Goal: Task Accomplishment & Management: Complete application form

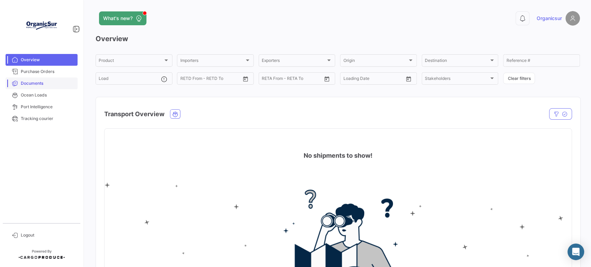
click at [35, 81] on span "Documents" at bounding box center [48, 83] width 54 height 6
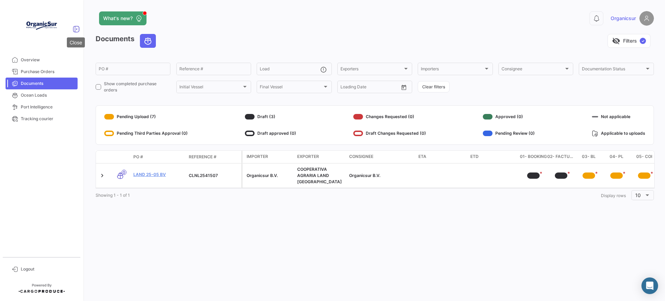
click at [73, 27] on icon at bounding box center [76, 29] width 7 height 7
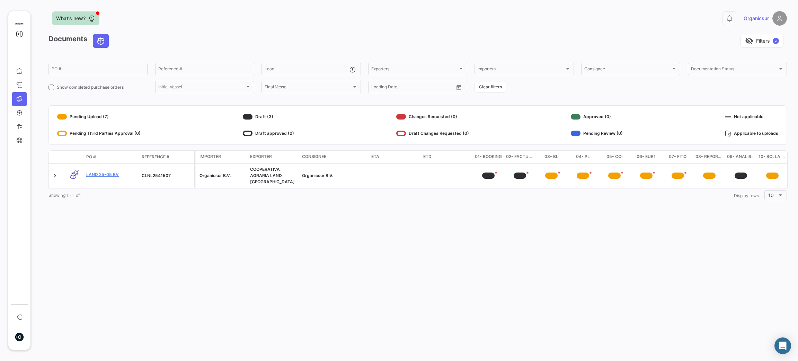
click at [74, 24] on button "What's new?" at bounding box center [75, 18] width 47 height 14
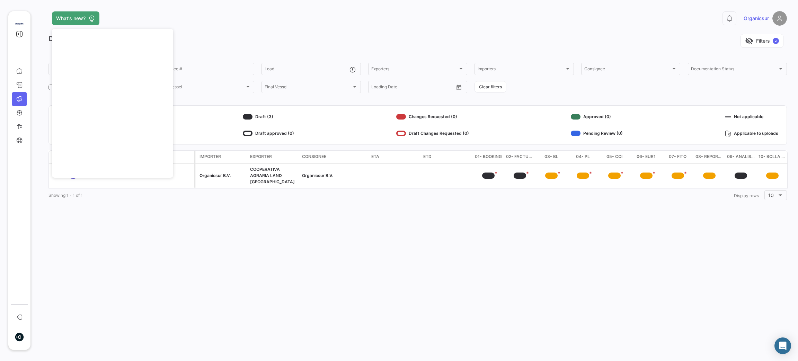
click at [198, 231] on div "What's new? 0 Organicsur Documents visibility_off Filters ✓ PO # Reference # Lo…" at bounding box center [417, 180] width 761 height 361
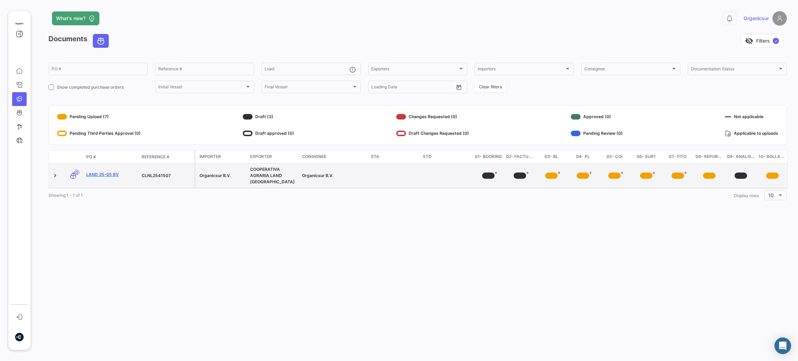
click at [97, 173] on link "LAND 25-05 BV" at bounding box center [111, 175] width 50 height 6
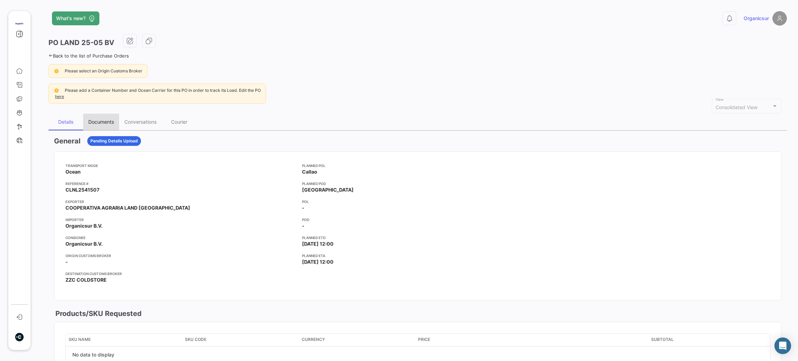
click at [101, 121] on div "Documents" at bounding box center [101, 122] width 26 height 6
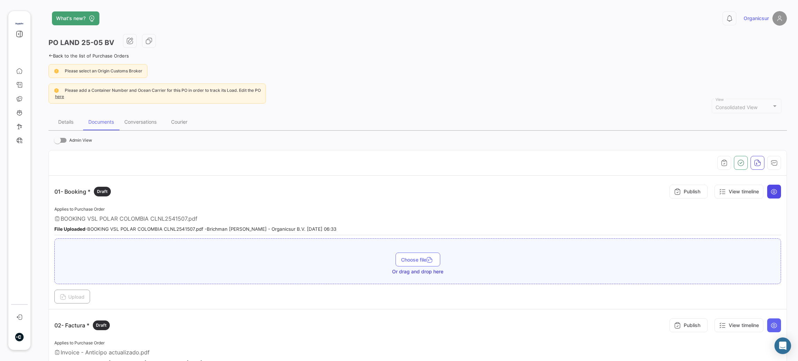
click at [591, 189] on icon at bounding box center [774, 191] width 7 height 7
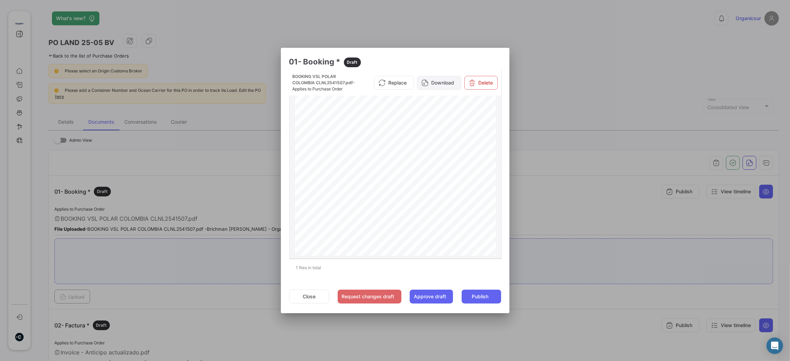
click at [423, 84] on icon at bounding box center [425, 82] width 7 height 7
click at [300, 267] on button "Close" at bounding box center [309, 297] width 40 height 14
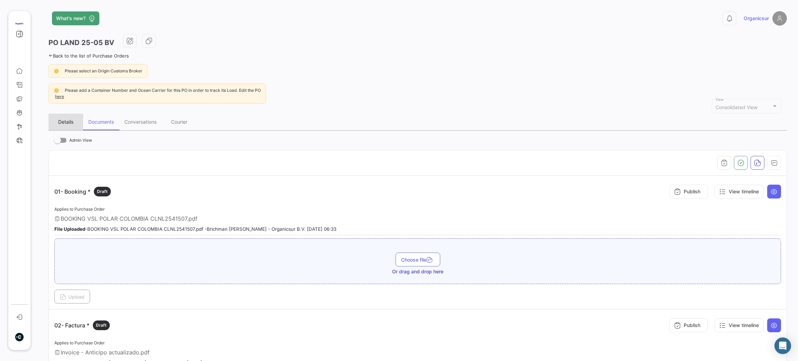
click at [69, 116] on div "Details" at bounding box center [66, 122] width 35 height 17
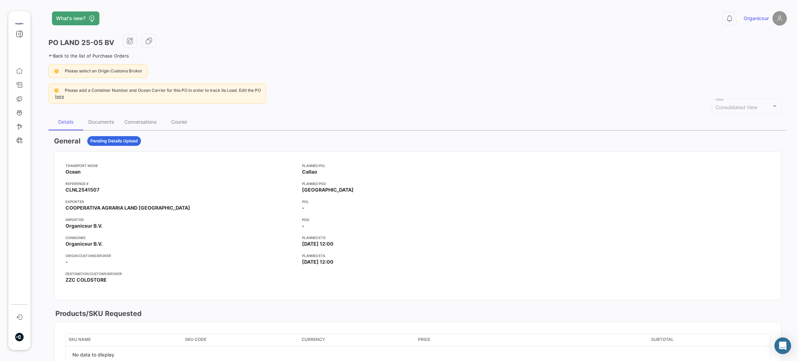
scroll to position [156, 0]
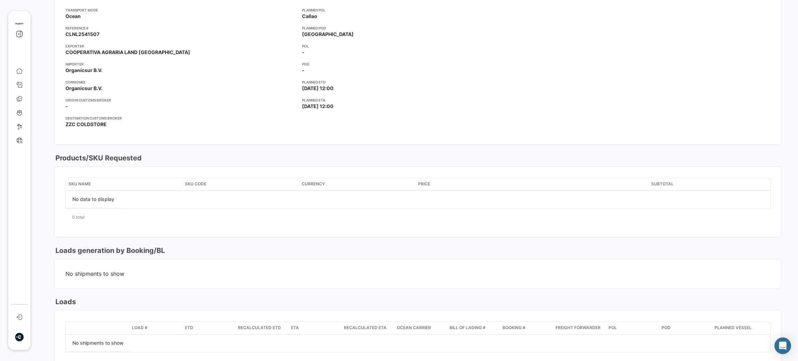
click at [121, 267] on span "No shipments to show" at bounding box center [417, 273] width 705 height 7
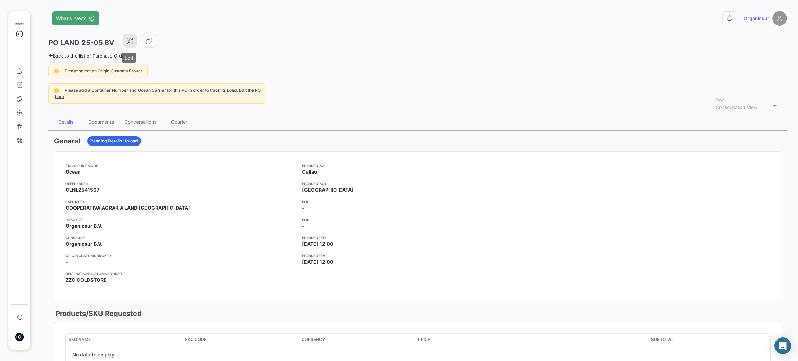
click at [132, 41] on icon "button" at bounding box center [129, 40] width 7 height 7
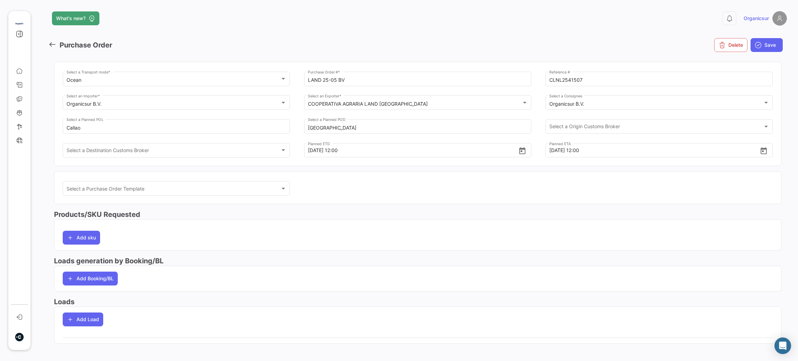
scroll to position [5, 0]
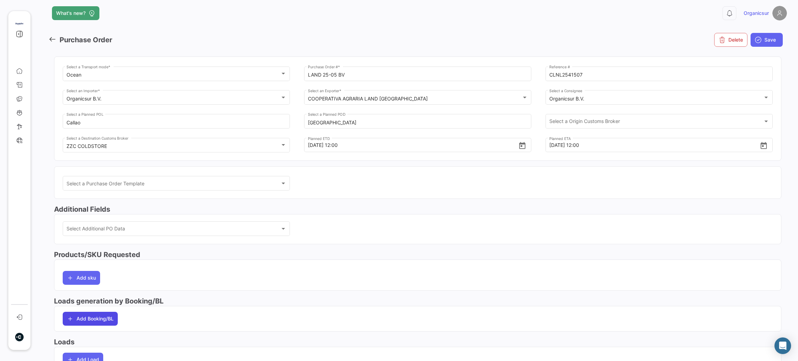
click at [109, 267] on button "Add Booking/BL" at bounding box center [90, 319] width 55 height 14
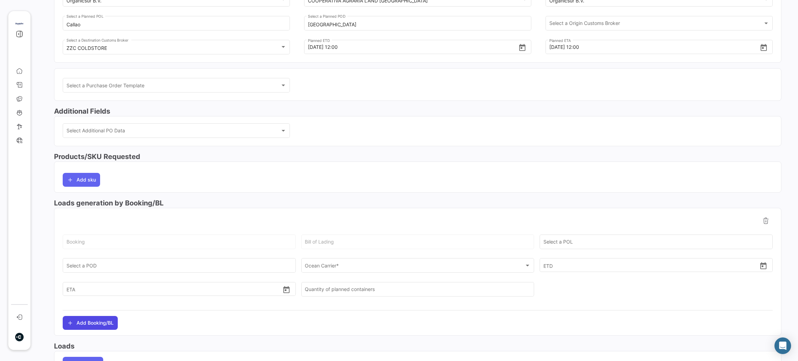
scroll to position [109, 0]
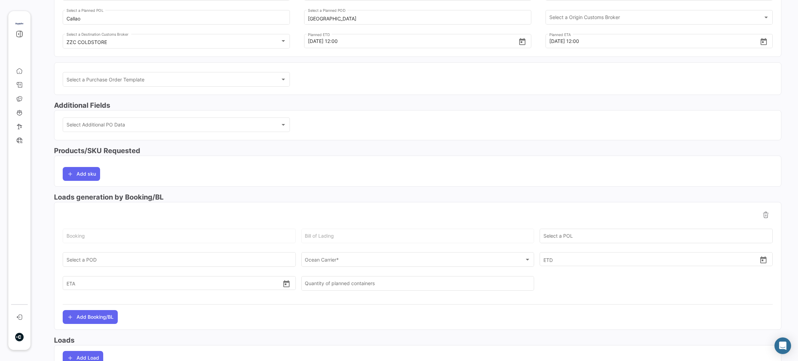
click at [225, 233] on div "Booking" at bounding box center [180, 235] width 226 height 16
click at [174, 231] on div "Booking" at bounding box center [180, 235] width 226 height 16
click at [226, 260] on input "Select a POD" at bounding box center [180, 261] width 226 height 6
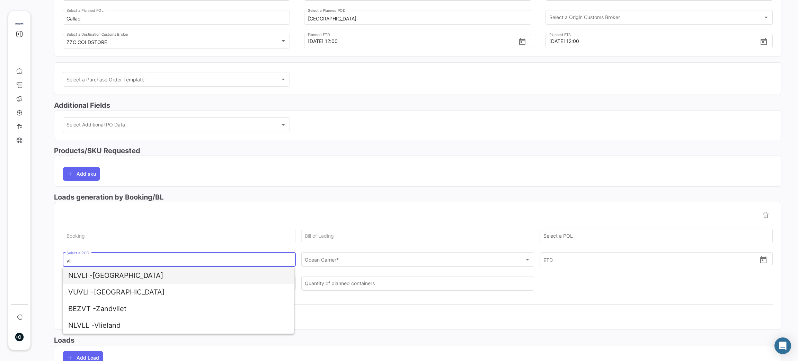
click at [206, 267] on span "NLVLI - [GEOGRAPHIC_DATA]" at bounding box center [178, 275] width 220 height 17
type input "[GEOGRAPHIC_DATA]"
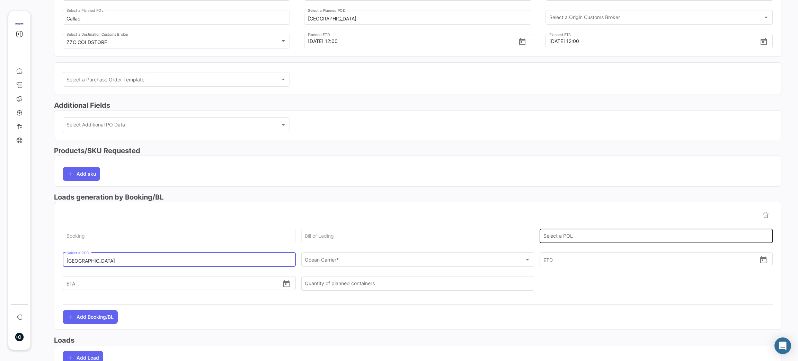
click at [591, 232] on div "Select a POL" at bounding box center [657, 235] width 226 height 16
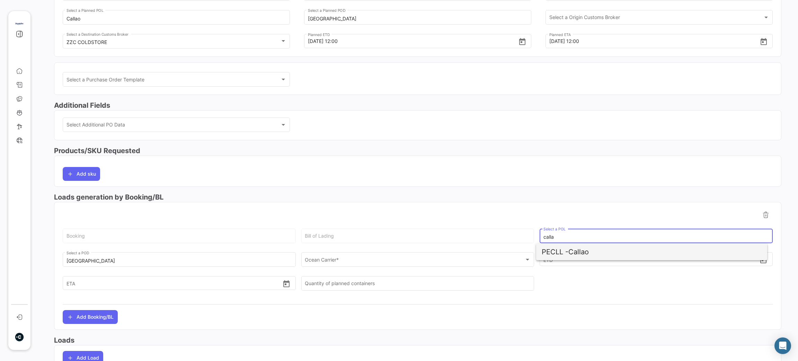
click at [591, 250] on span "PECLL - [GEOGRAPHIC_DATA]" at bounding box center [652, 252] width 220 height 17
type input "Callao"
click at [419, 231] on div "Bill of Lading" at bounding box center [418, 235] width 226 height 16
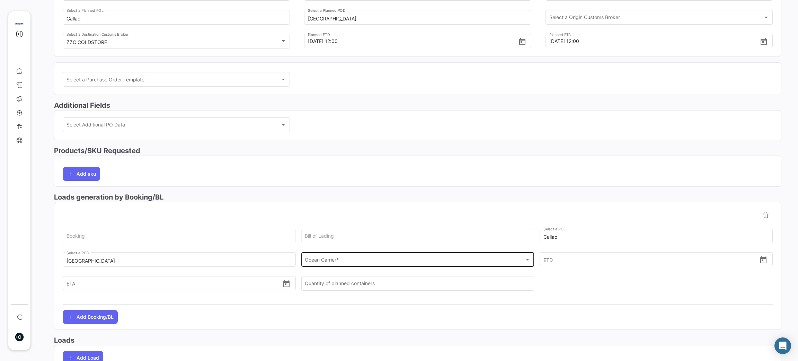
click at [336, 262] on span "Ocean Carrier *" at bounding box center [415, 261] width 220 height 6
click at [557, 267] on div at bounding box center [399, 180] width 798 height 361
click at [490, 262] on div "Ocean Carrier *" at bounding box center [415, 261] width 220 height 6
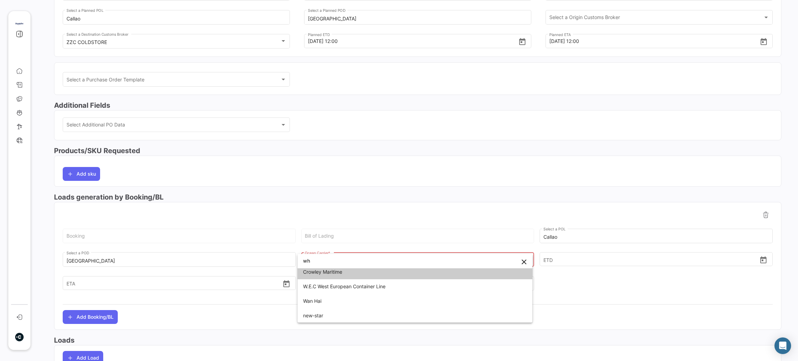
scroll to position [0, 0]
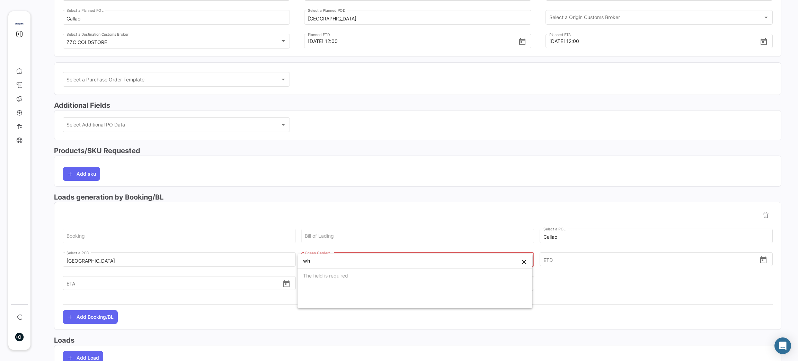
type input "w"
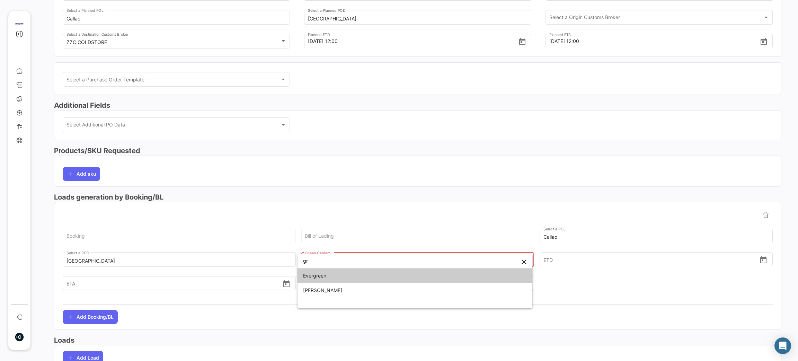
click at [336, 263] on input "gr" at bounding box center [415, 261] width 235 height 15
type input "g"
click at [581, 267] on div at bounding box center [399, 180] width 798 height 361
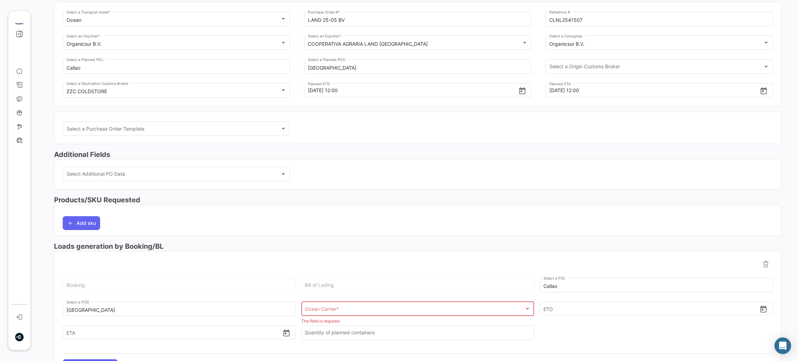
scroll to position [5, 0]
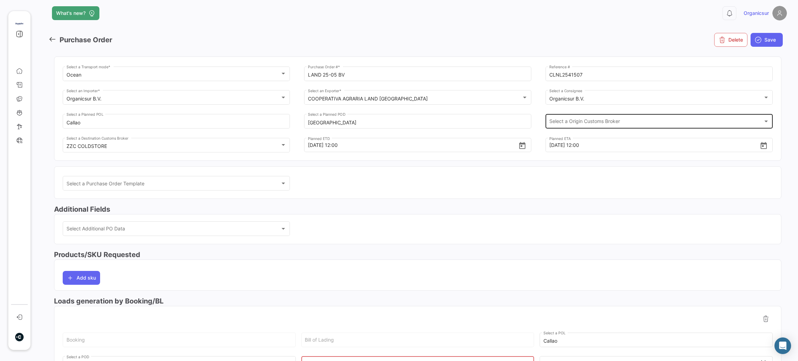
click at [556, 124] on span "Select a Origin Customs Broker" at bounding box center [657, 123] width 214 height 6
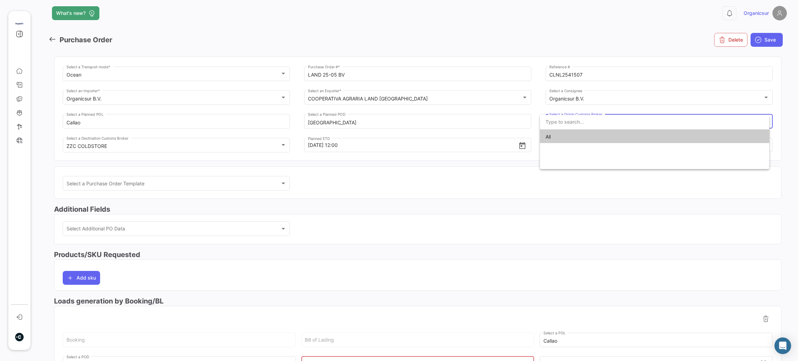
click at [556, 124] on input "dropdown search" at bounding box center [654, 122] width 229 height 15
click at [411, 178] on div at bounding box center [399, 180] width 798 height 361
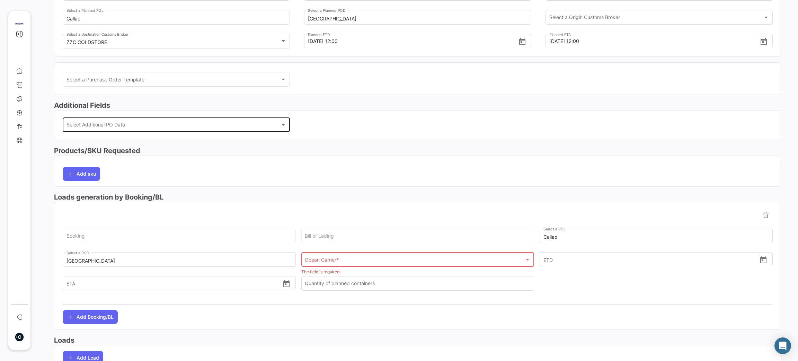
scroll to position [153, 0]
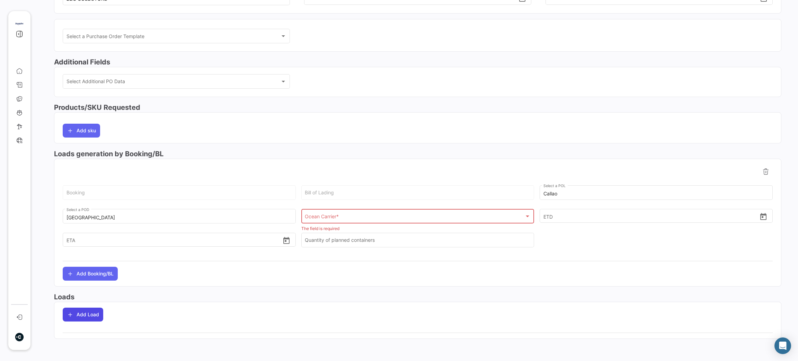
click at [77, 267] on button "Add Load" at bounding box center [83, 315] width 41 height 14
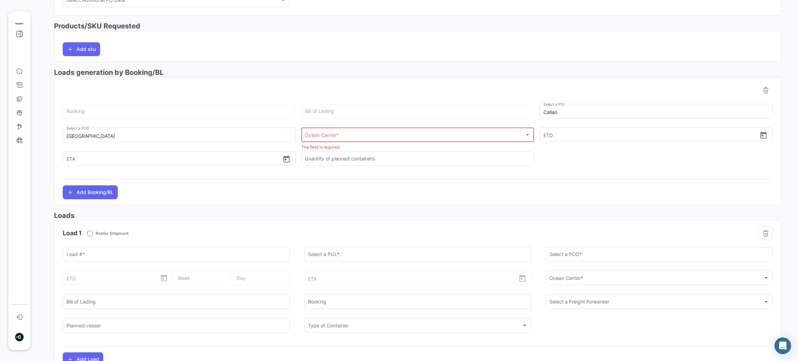
scroll to position [257, 0]
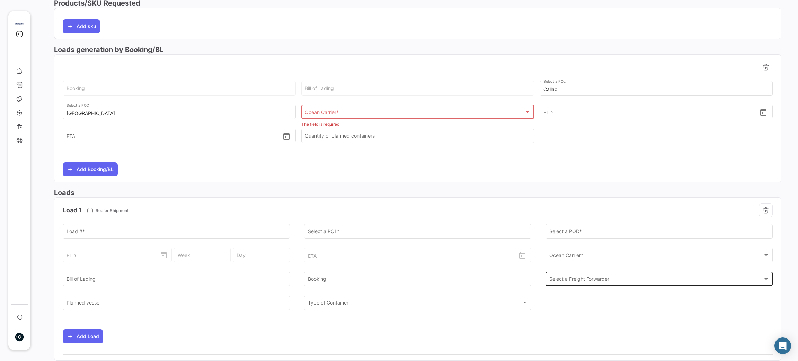
click at [591, 267] on div "Select a Freight Forwarder Select a Freight Forwarder" at bounding box center [660, 278] width 220 height 16
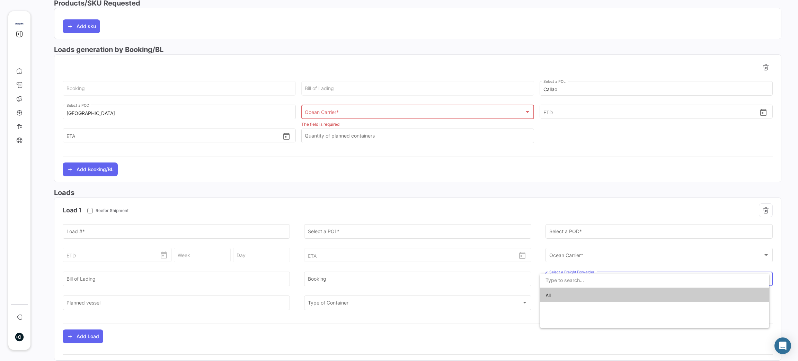
click at [591, 267] on input "dropdown search" at bounding box center [654, 280] width 229 height 15
click at [583, 255] on div at bounding box center [399, 180] width 798 height 361
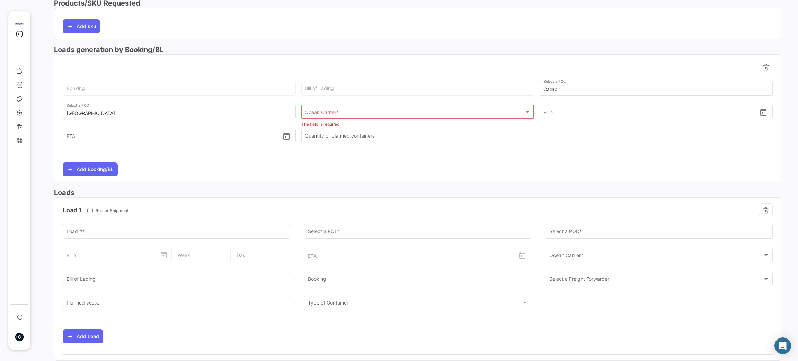
click at [583, 255] on div "Ocean Carrier *" at bounding box center [657, 257] width 214 height 6
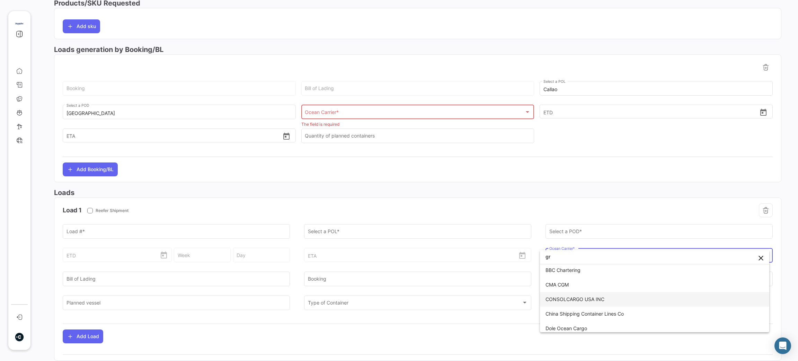
scroll to position [3, 0]
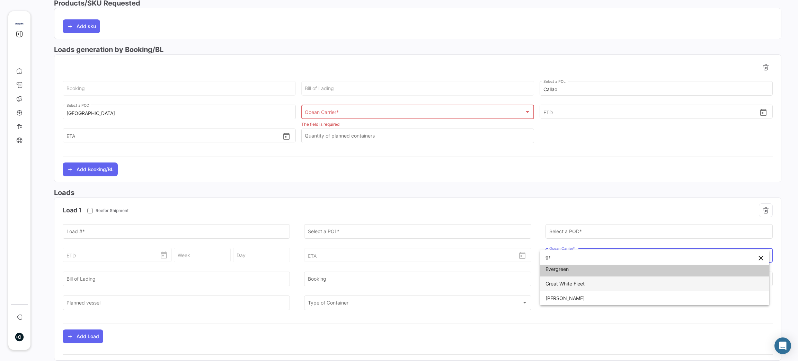
type input "gr"
click at [589, 267] on span "Great White Fleet" at bounding box center [655, 283] width 218 height 15
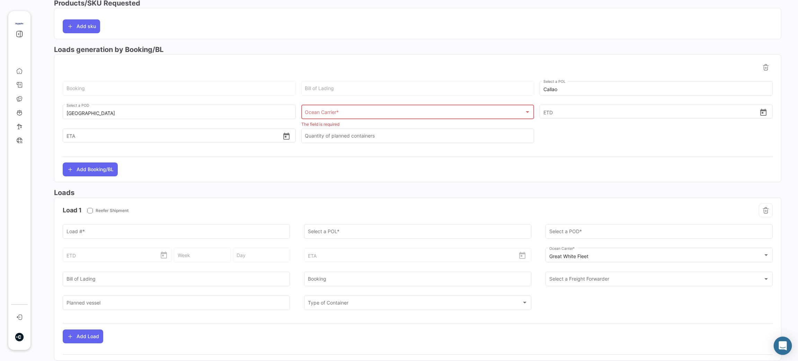
click at [591, 267] on icon "Abrir Intercom Messenger" at bounding box center [783, 345] width 9 height 9
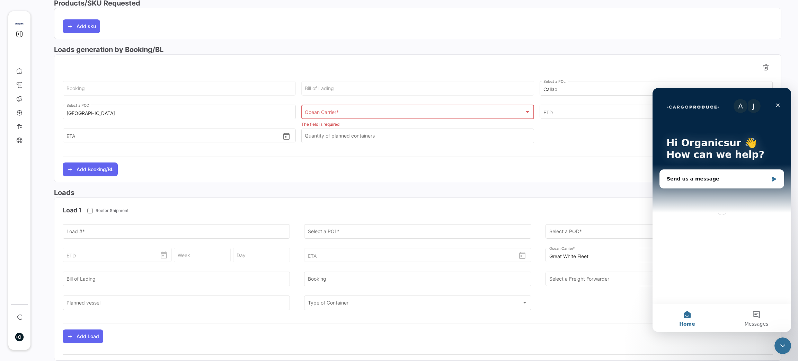
scroll to position [0, 0]
click at [591, 177] on div "Send us a message" at bounding box center [718, 178] width 102 height 7
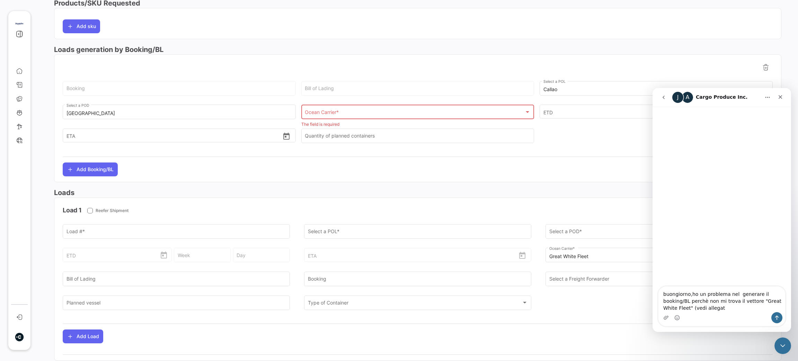
type textarea "buongiorno,ho un problema nel generare il booking/BL perchè non mi trova il vet…"
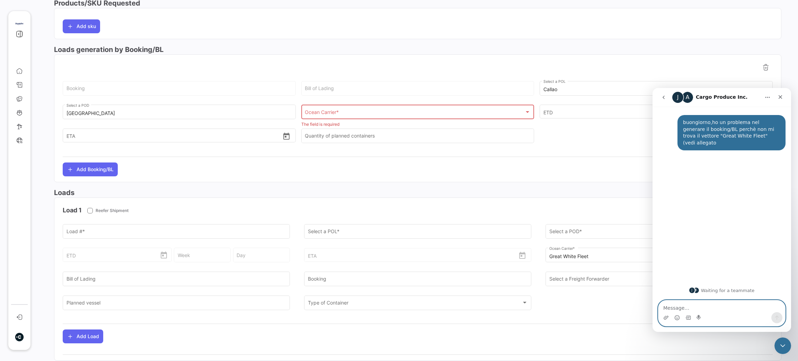
click at [591, 267] on textarea "Message…" at bounding box center [722, 306] width 127 height 12
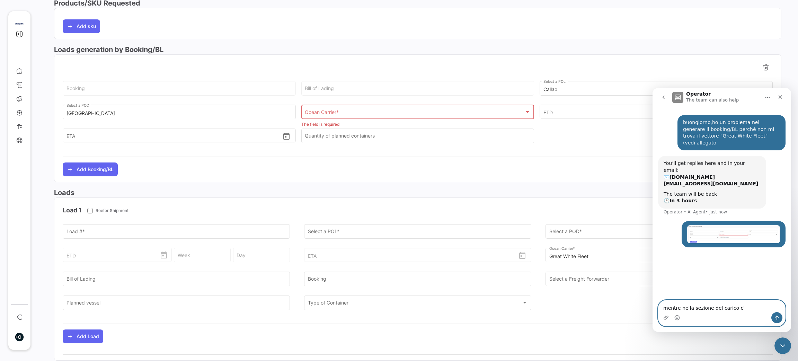
type textarea "mentre nella sezione del carico c'è"
click at [591, 267] on textarea "Message…" at bounding box center [722, 306] width 127 height 12
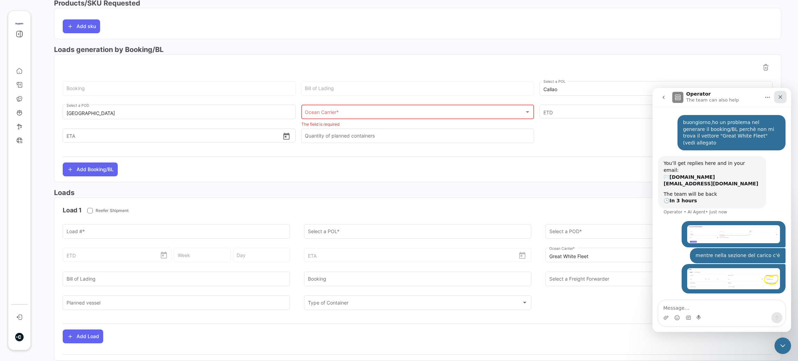
click at [591, 97] on icon "Close" at bounding box center [781, 97] width 6 height 6
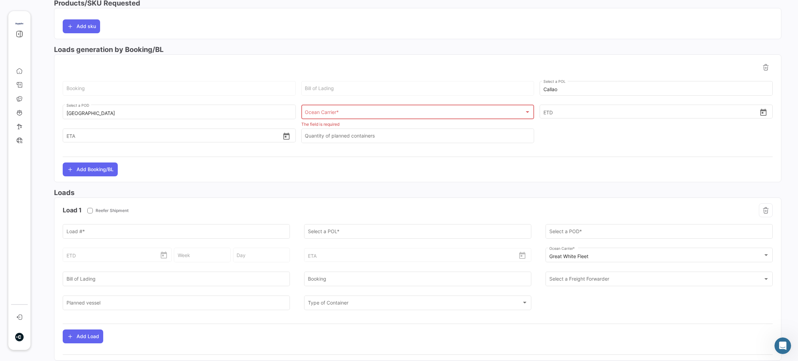
click at [591, 162] on div at bounding box center [418, 156] width 710 height 11
click at [112, 174] on button "Add Booking/BL" at bounding box center [90, 169] width 55 height 14
click at [406, 185] on div "Ocean Select a Transport mode * LAND 25-05 BV Purchase Order # * CLNL2541507 Re…" at bounding box center [418, 82] width 728 height 567
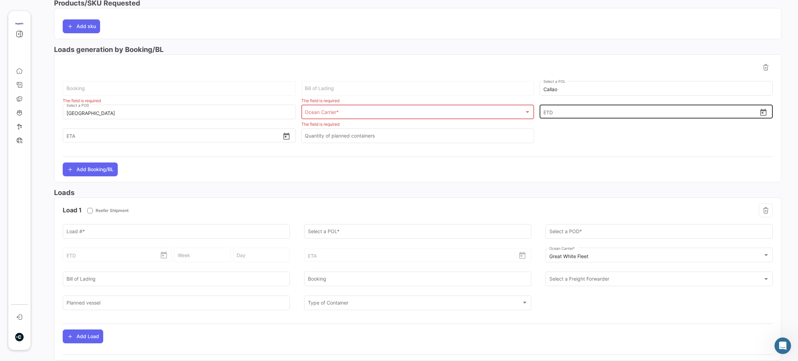
click at [591, 117] on input "ETD" at bounding box center [651, 112] width 214 height 24
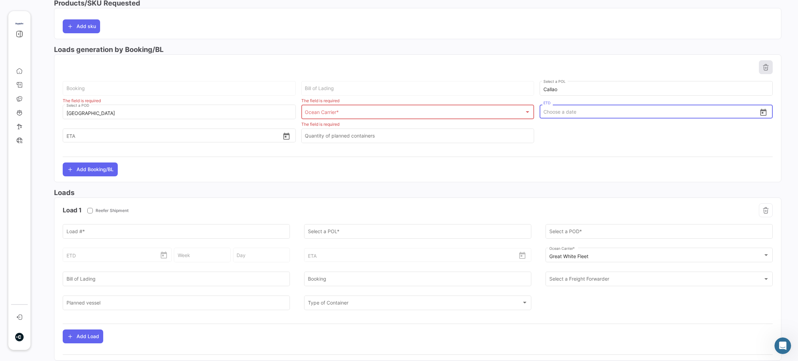
click at [591, 68] on icon at bounding box center [766, 67] width 7 height 7
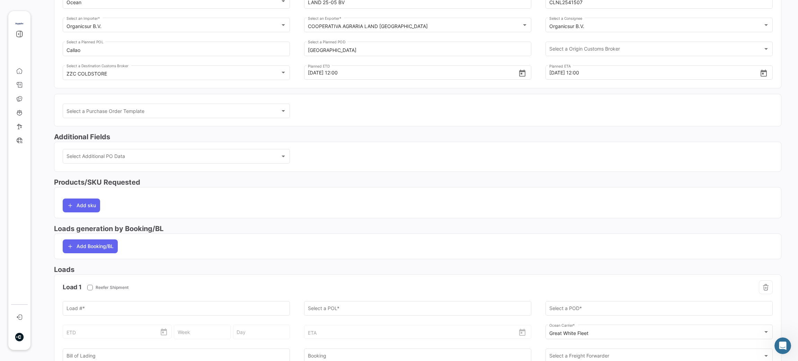
scroll to position [73, 0]
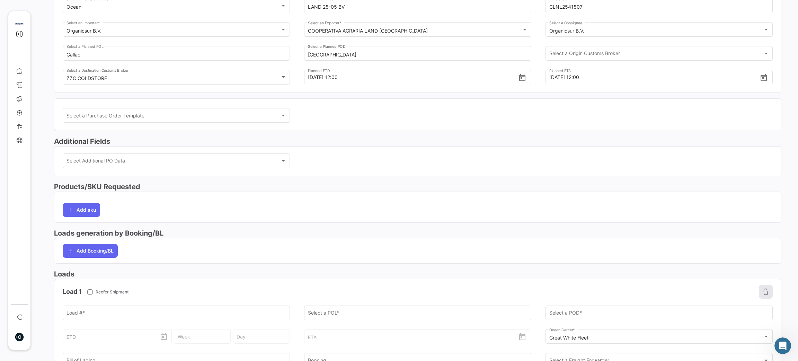
click at [591, 267] on icon "button" at bounding box center [766, 291] width 7 height 7
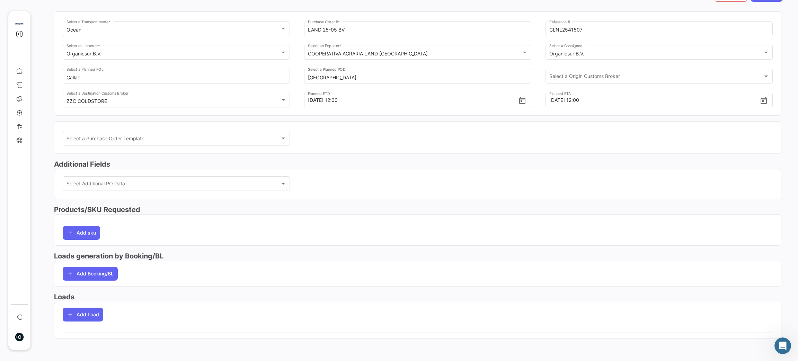
scroll to position [0, 0]
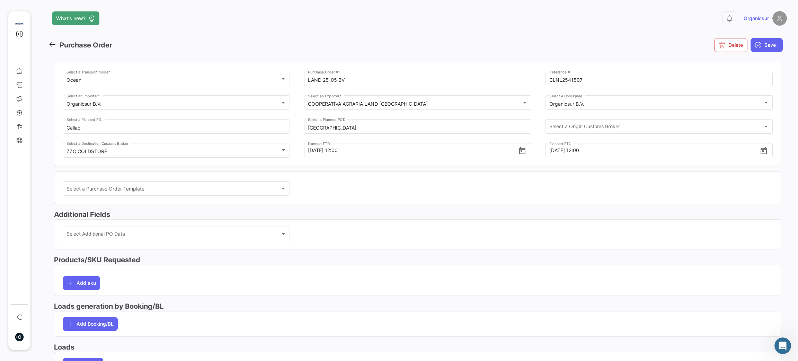
click at [50, 43] on icon at bounding box center [53, 45] width 8 height 8
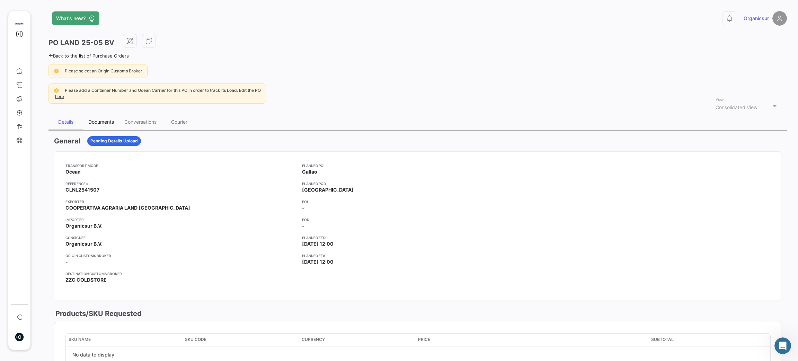
click at [102, 121] on div "Documents" at bounding box center [101, 122] width 26 height 6
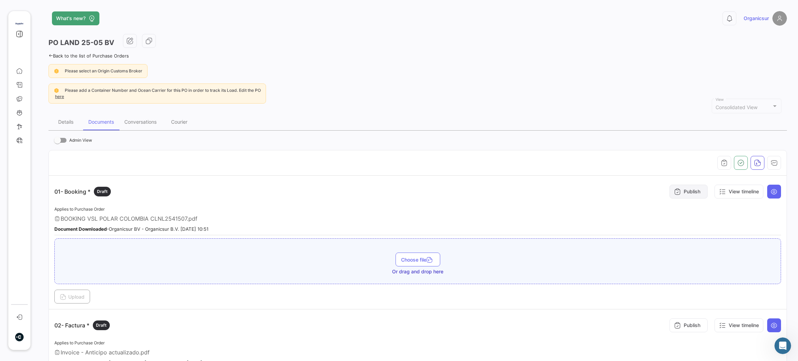
click at [591, 193] on button "Publish" at bounding box center [689, 192] width 38 height 14
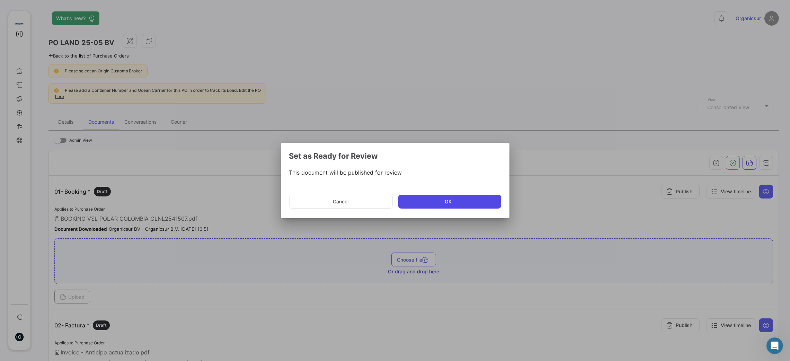
click at [430, 203] on button "OK" at bounding box center [449, 202] width 103 height 14
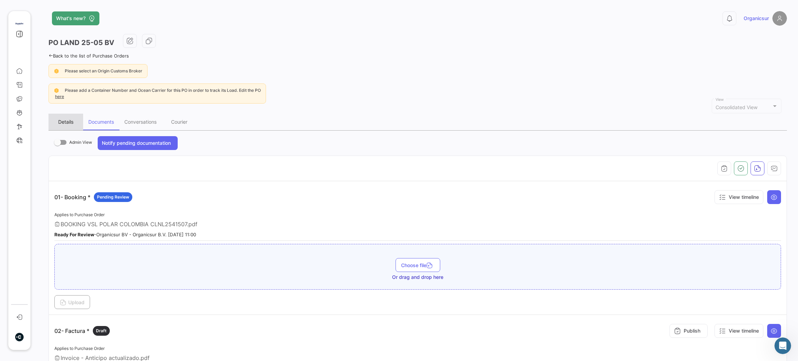
click at [60, 122] on div "Details" at bounding box center [65, 122] width 15 height 6
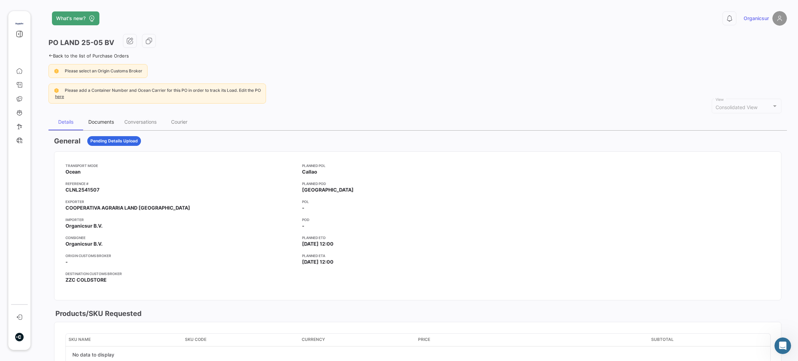
click at [97, 122] on div "Documents" at bounding box center [101, 122] width 26 height 6
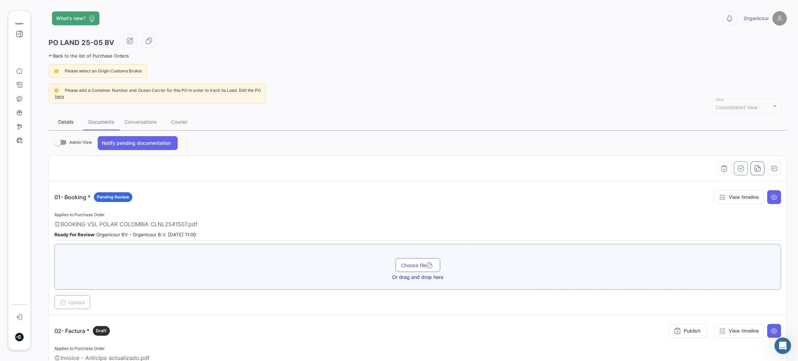
click at [64, 118] on div "Details" at bounding box center [66, 122] width 35 height 17
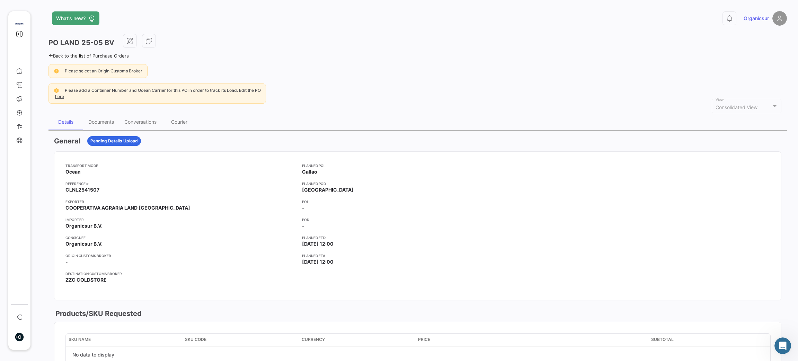
scroll to position [288, 0]
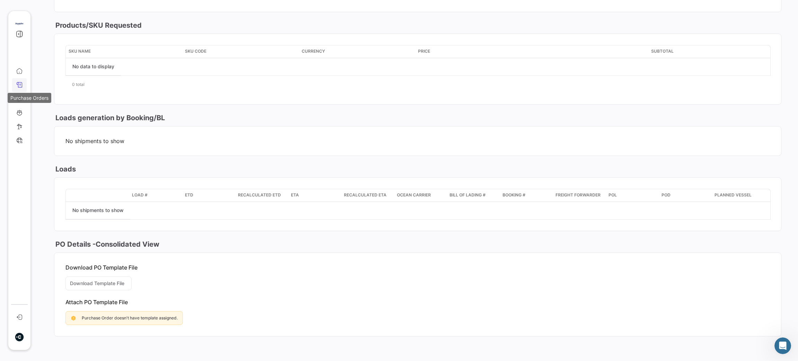
click at [22, 85] on icon at bounding box center [19, 85] width 6 height 6
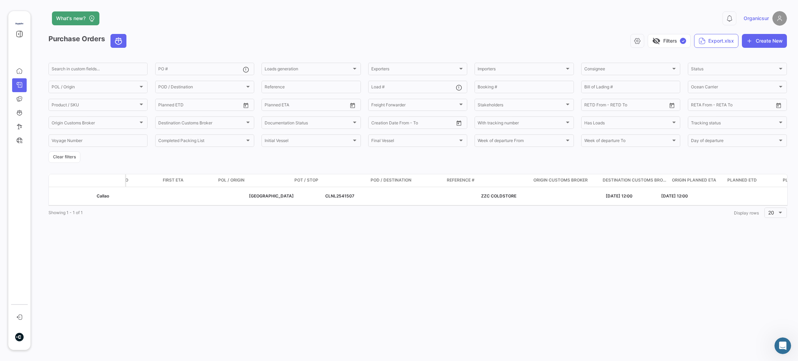
scroll to position [0, 1105]
